Goal: Task Accomplishment & Management: Use online tool/utility

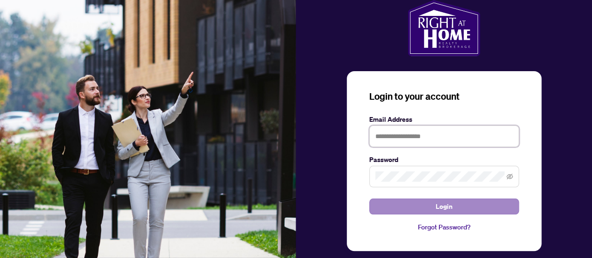
type input "**********"
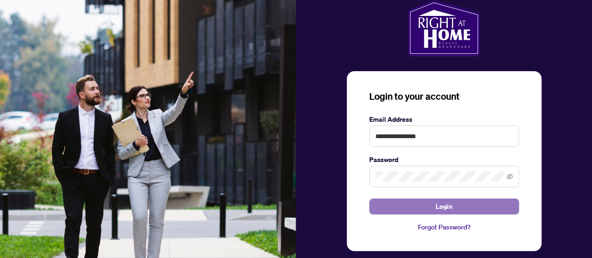
click at [488, 209] on button "Login" at bounding box center [444, 207] width 150 height 16
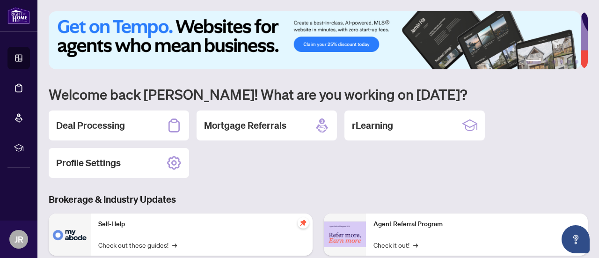
click at [108, 125] on h2 "Deal Processing" at bounding box center [90, 125] width 69 height 13
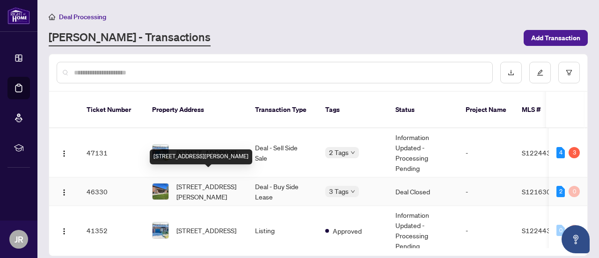
click at [206, 181] on span "[STREET_ADDRESS][PERSON_NAME]" at bounding box center [209, 191] width 64 height 21
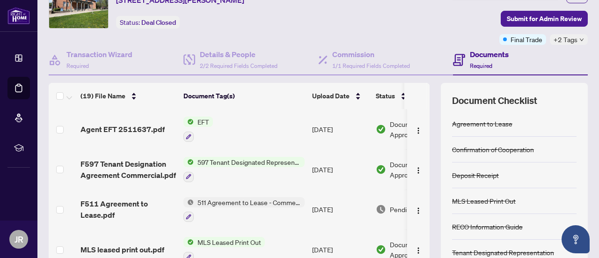
scroll to position [52, 0]
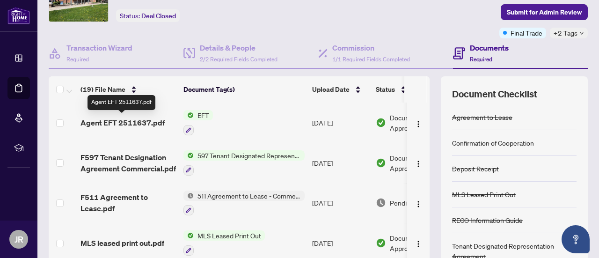
click at [117, 123] on span "Agent EFT 2511637.pdf" at bounding box center [123, 122] width 84 height 11
